Goal: Information Seeking & Learning: Learn about a topic

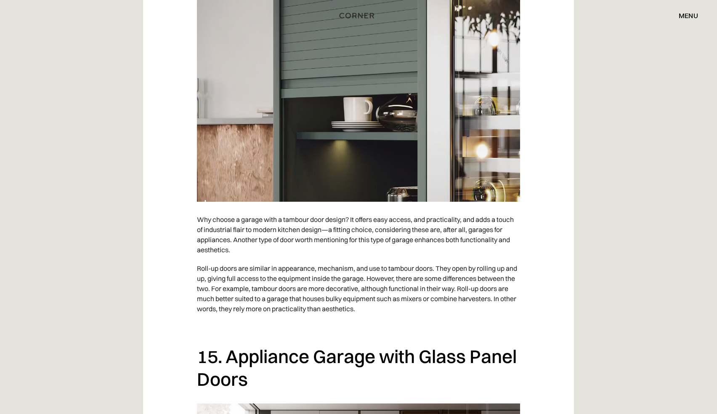
scroll to position [5812, 0]
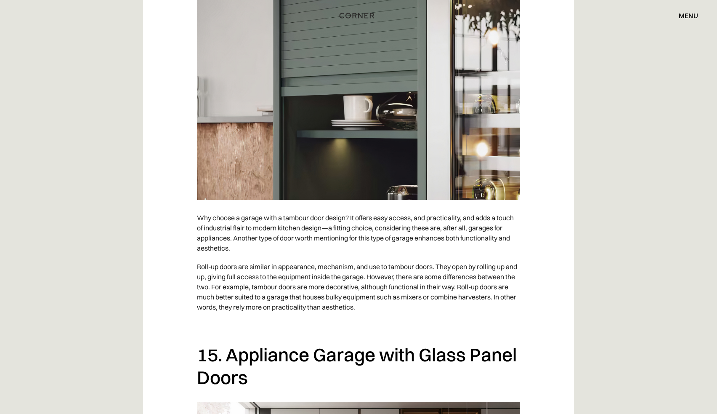
click at [327, 198] on img at bounding box center [358, 86] width 323 height 227
click at [327, 200] on img at bounding box center [358, 86] width 323 height 227
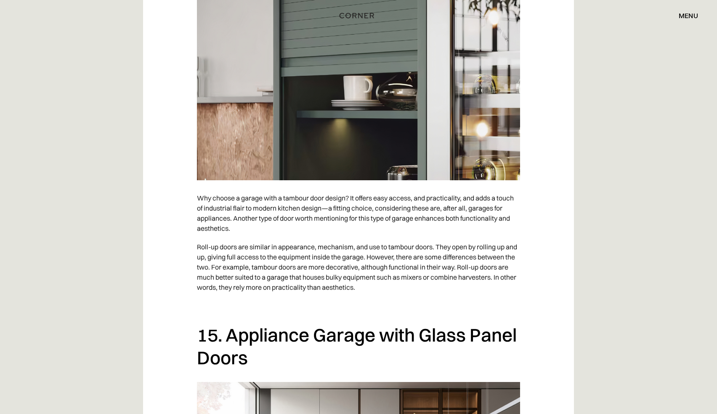
scroll to position [5832, 0]
click at [350, 126] on img at bounding box center [358, 65] width 323 height 227
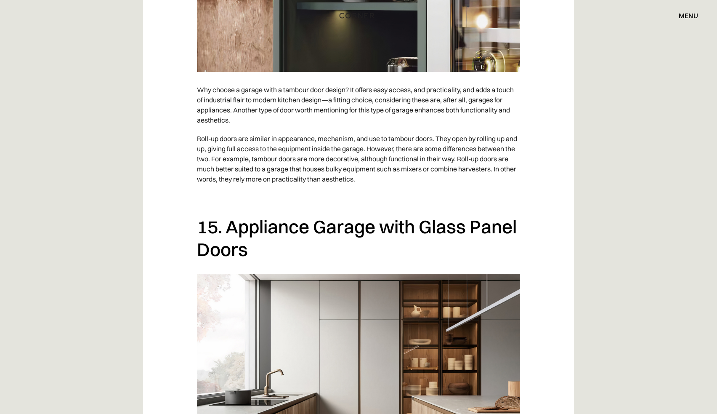
scroll to position [5946, 0]
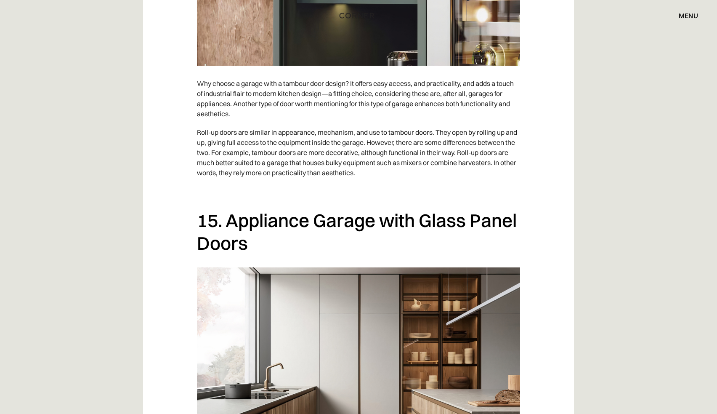
click at [348, 123] on p "Why choose a garage with a tambour door design? It offers easy access, and prac…" at bounding box center [358, 98] width 323 height 49
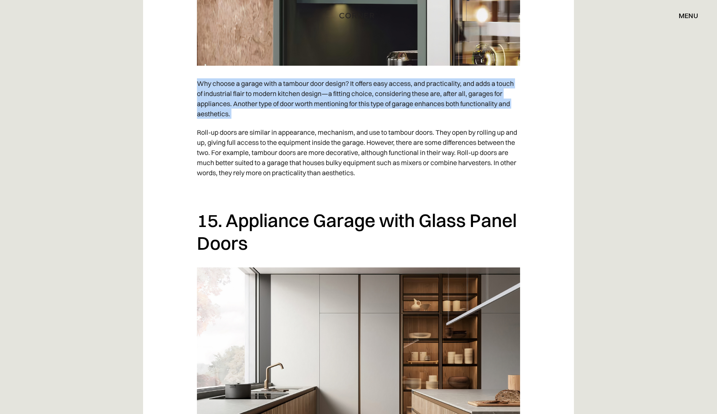
click at [348, 123] on p "Why choose a garage with a tambour door design? It offers easy access, and prac…" at bounding box center [358, 98] width 323 height 49
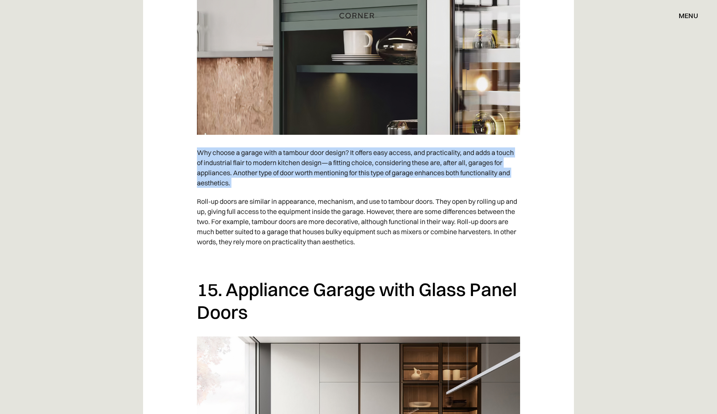
click at [348, 135] on img at bounding box center [358, 20] width 323 height 227
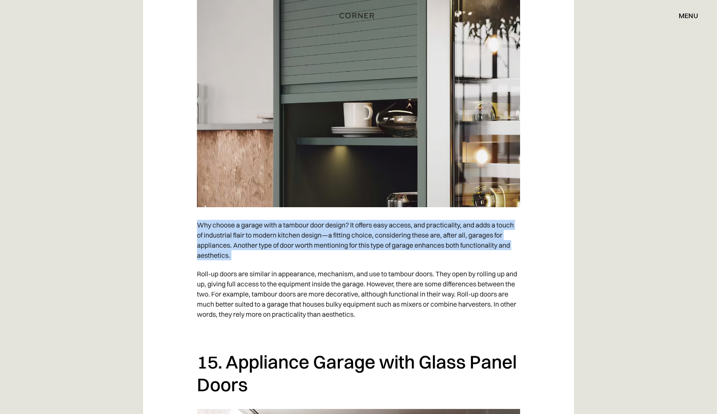
scroll to position [5772, 0]
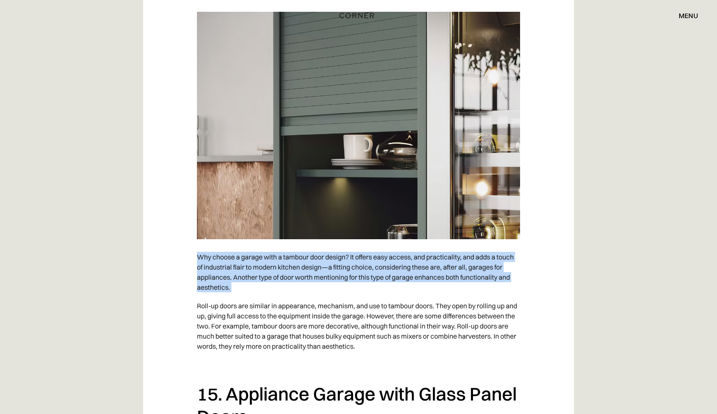
click at [349, 166] on img at bounding box center [358, 125] width 323 height 227
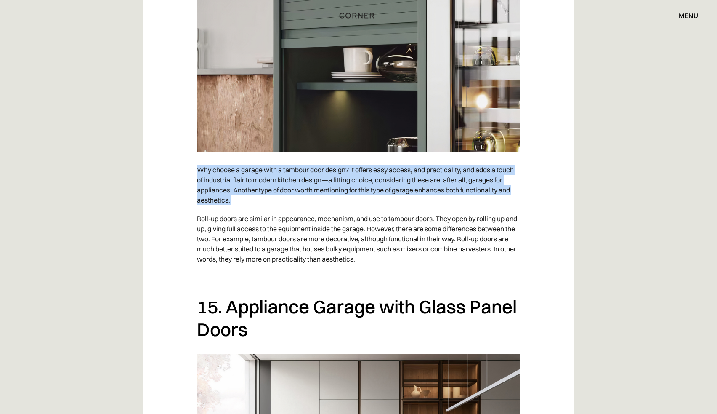
scroll to position [5781, 0]
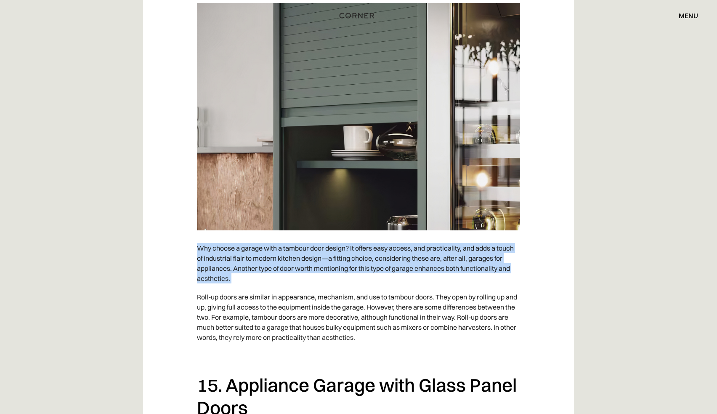
click at [360, 194] on img at bounding box center [358, 116] width 323 height 227
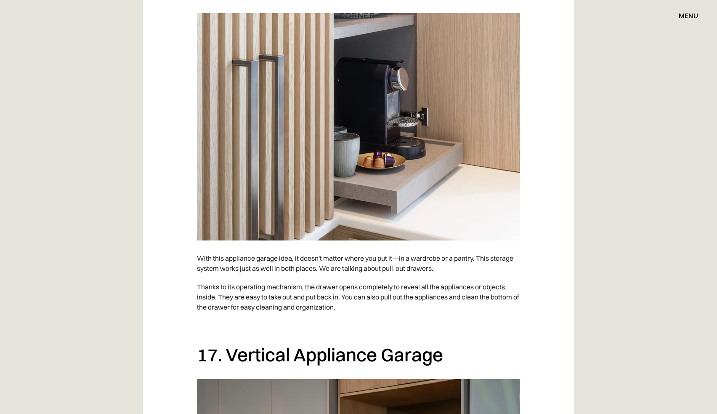
scroll to position [6623, 0]
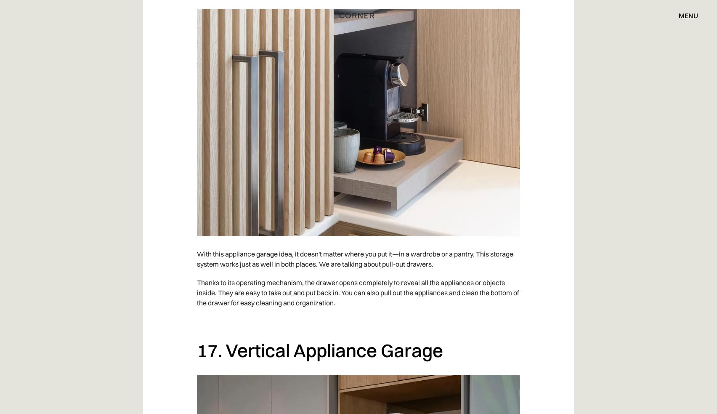
click at [353, 229] on img at bounding box center [358, 122] width 323 height 227
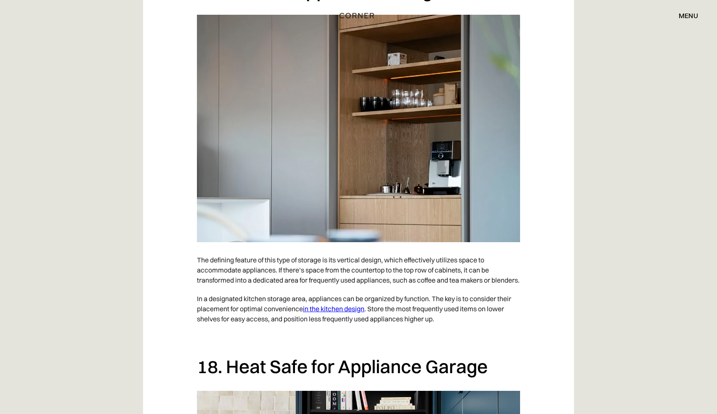
scroll to position [6984, 0]
click at [405, 157] on img at bounding box center [358, 127] width 323 height 227
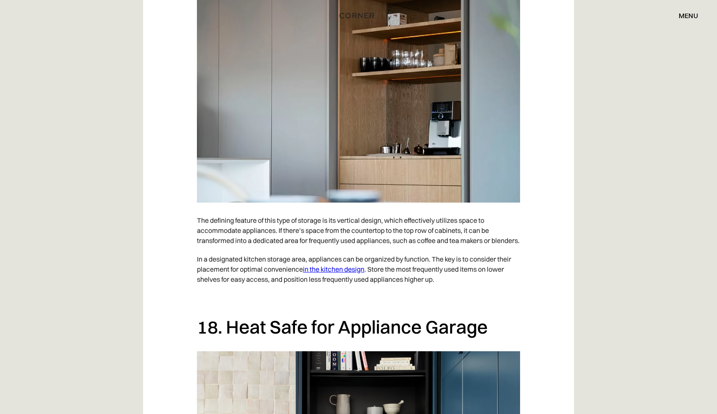
scroll to position [7022, 0]
click at [437, 250] on p "The defining feature of this type of storage is its vertical design, which effe…" at bounding box center [358, 230] width 323 height 39
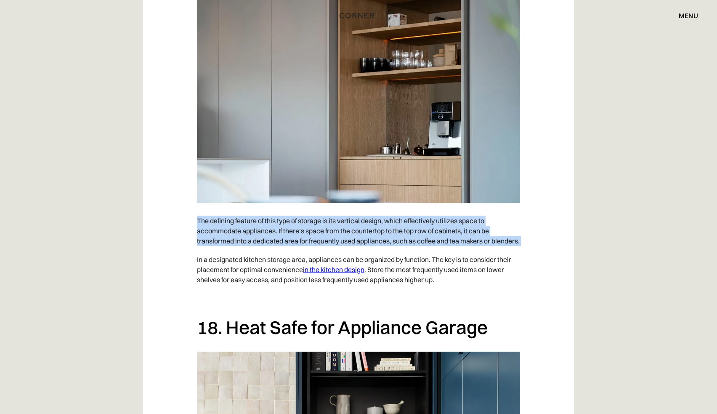
click at [437, 250] on p "The defining feature of this type of storage is its vertical design, which effe…" at bounding box center [358, 230] width 323 height 39
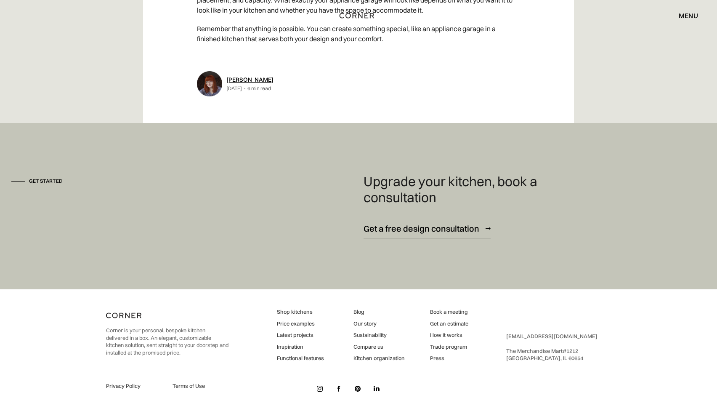
scroll to position [8688, 0]
